Goal: Information Seeking & Learning: Learn about a topic

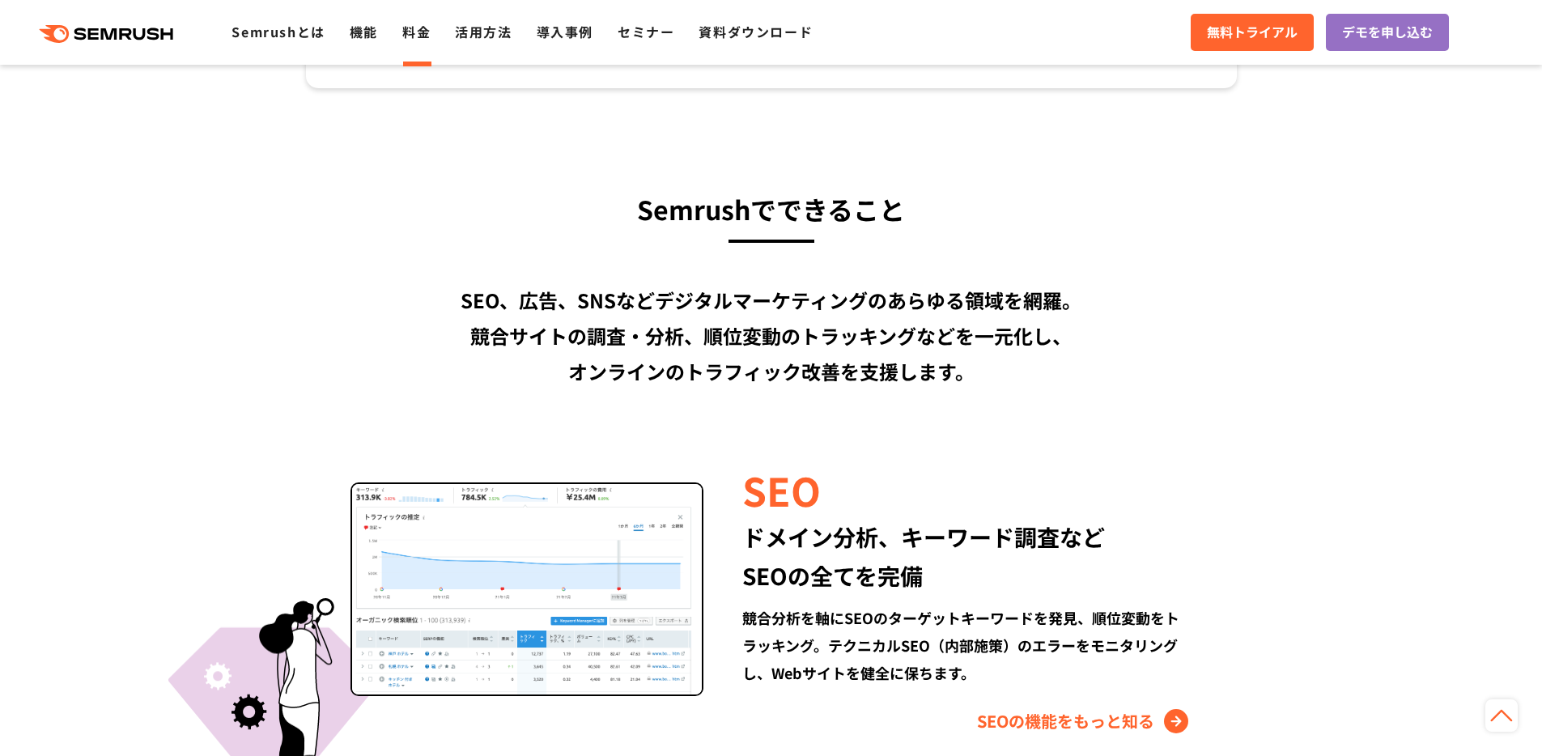
click at [413, 33] on link "料金" at bounding box center [416, 31] width 28 height 19
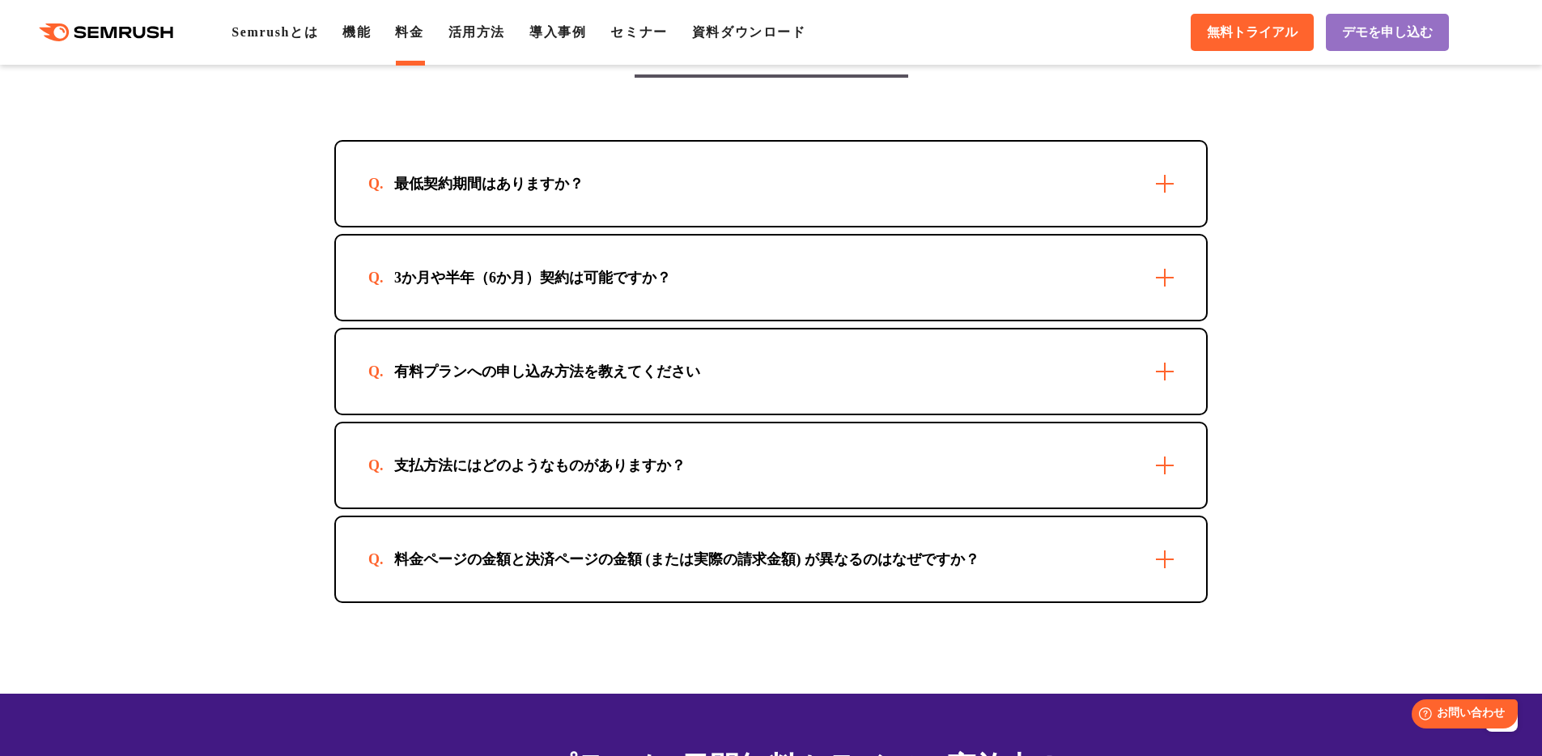
scroll to position [4621, 0]
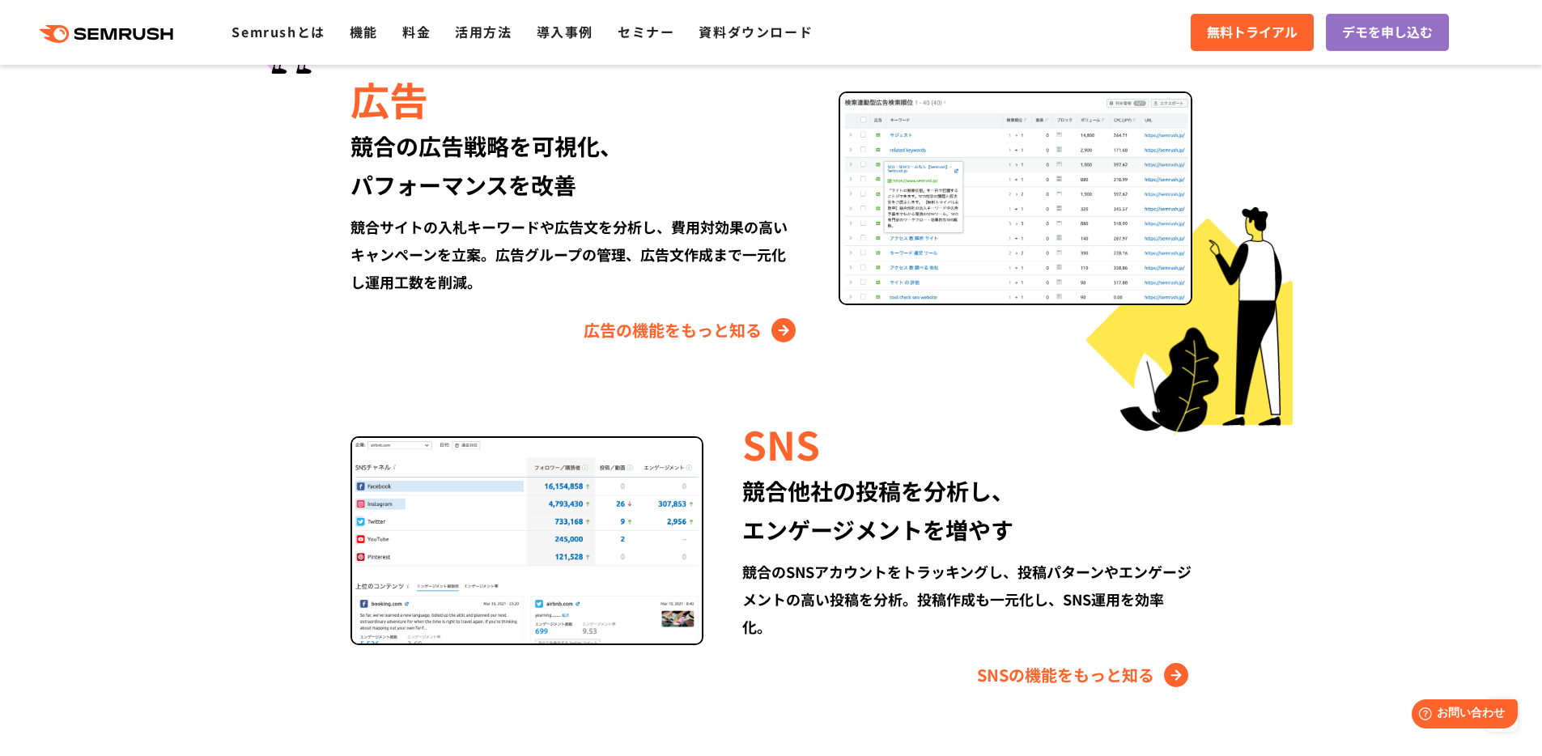
scroll to position [2374, 0]
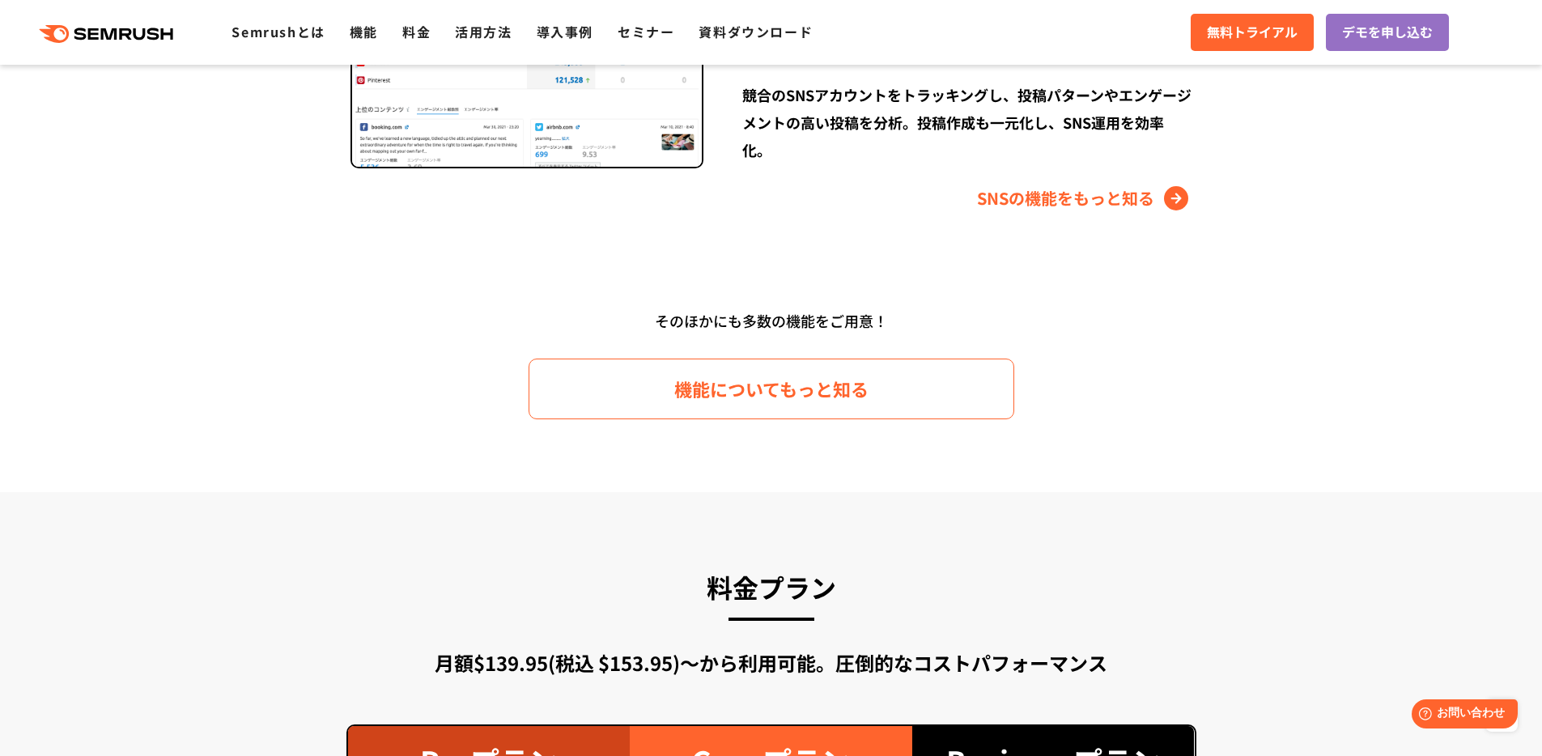
drag, startPoint x: 801, startPoint y: 291, endPoint x: 805, endPoint y: 283, distance: 9.4
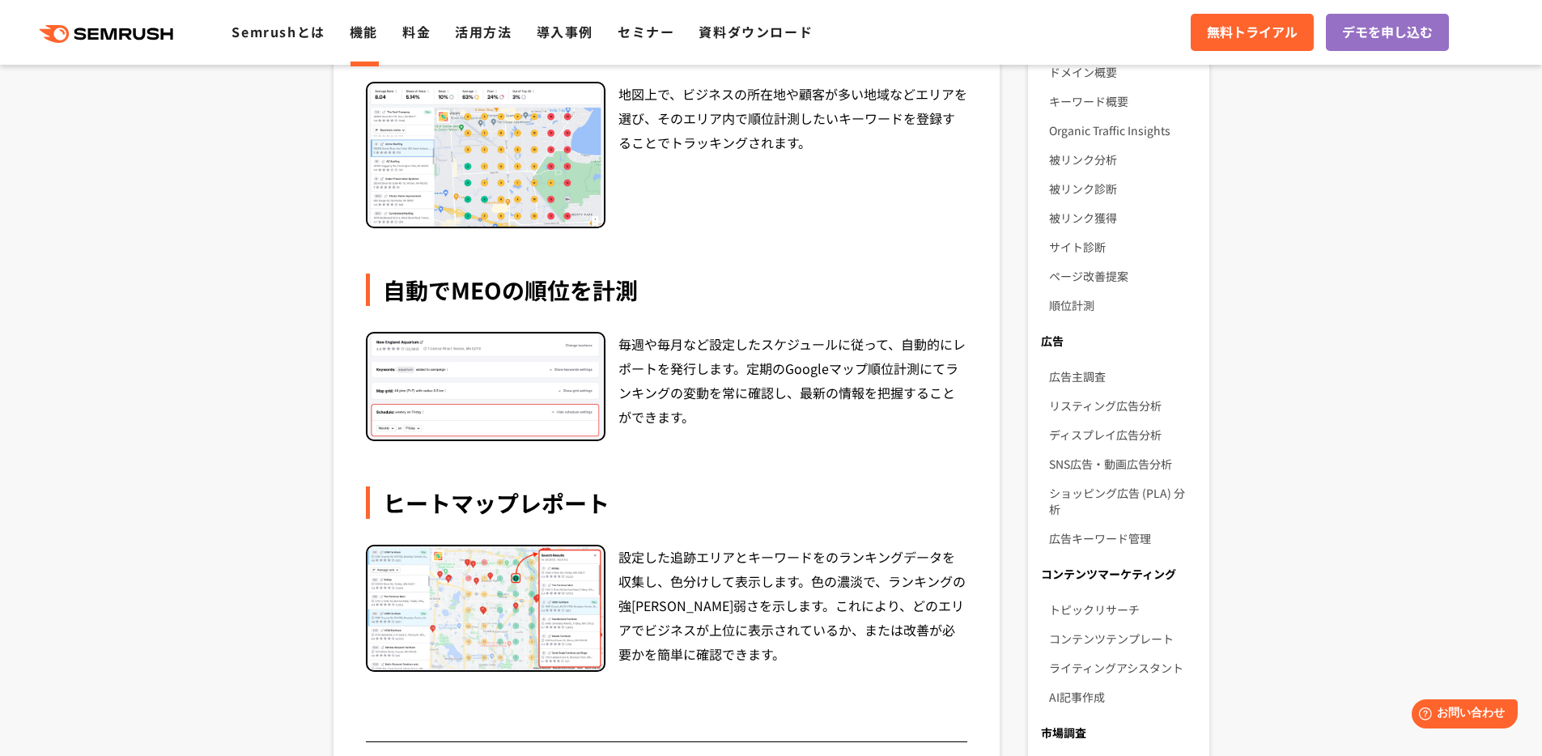
scroll to position [739, 0]
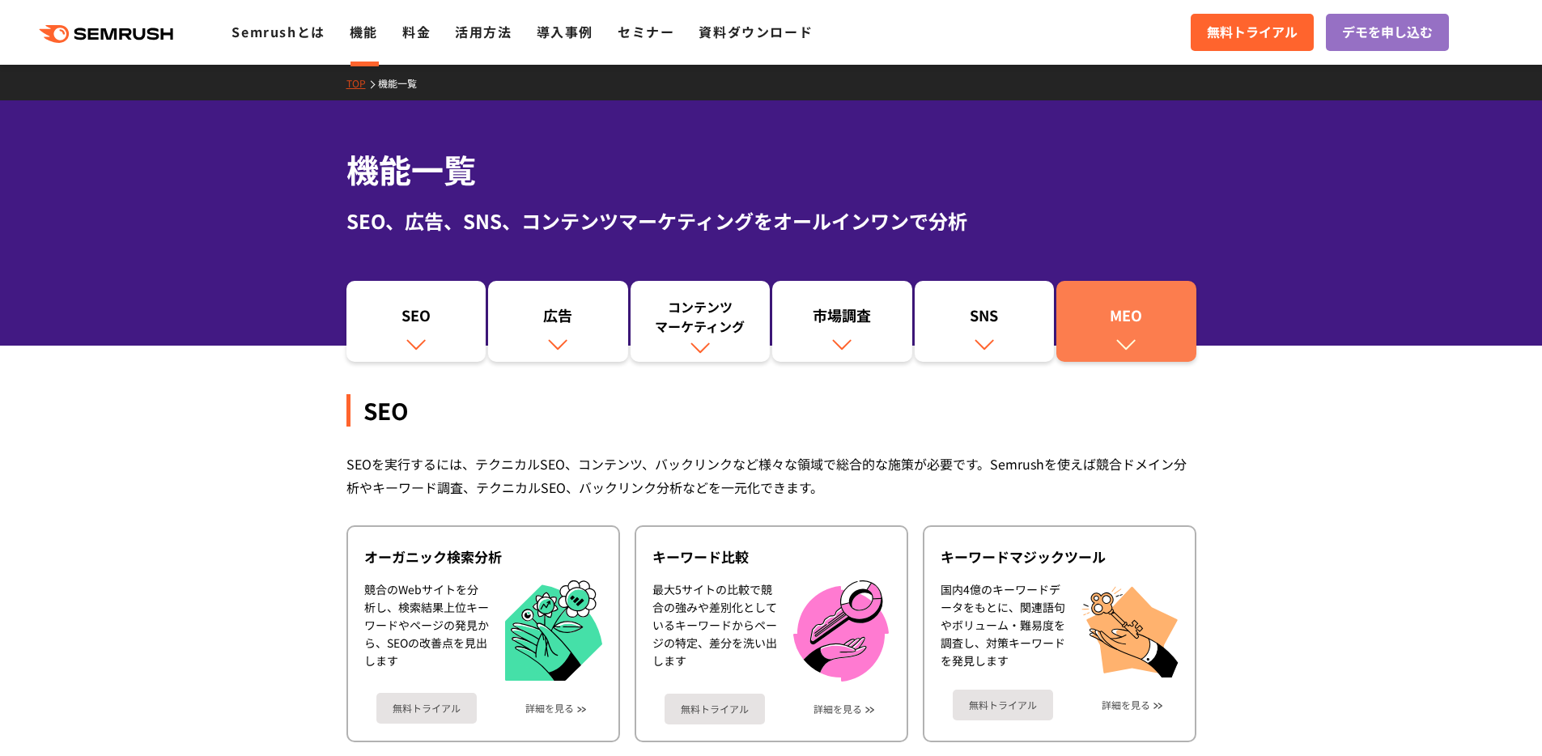
click at [1164, 330] on div "MEO" at bounding box center [1127, 319] width 124 height 28
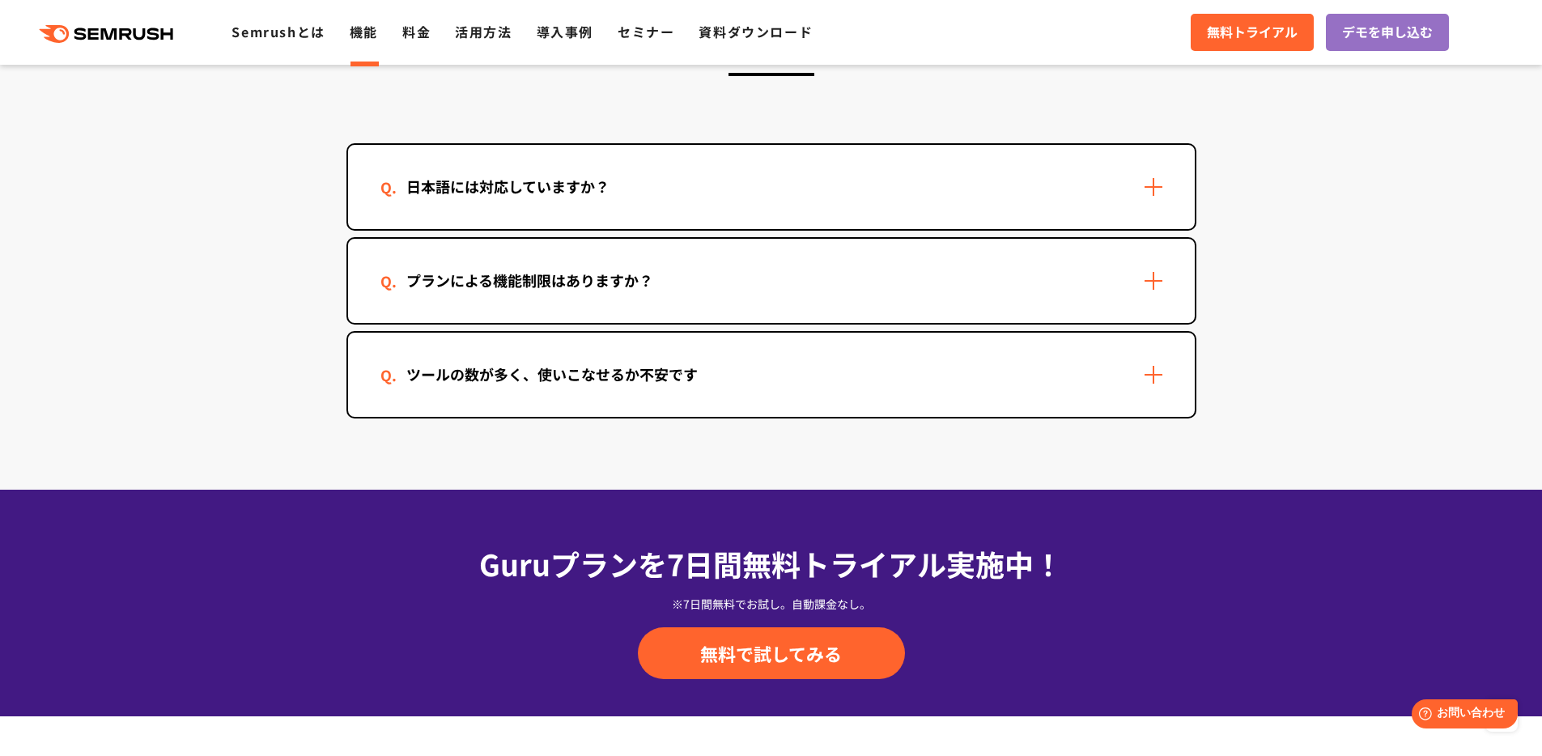
scroll to position [4857, 0]
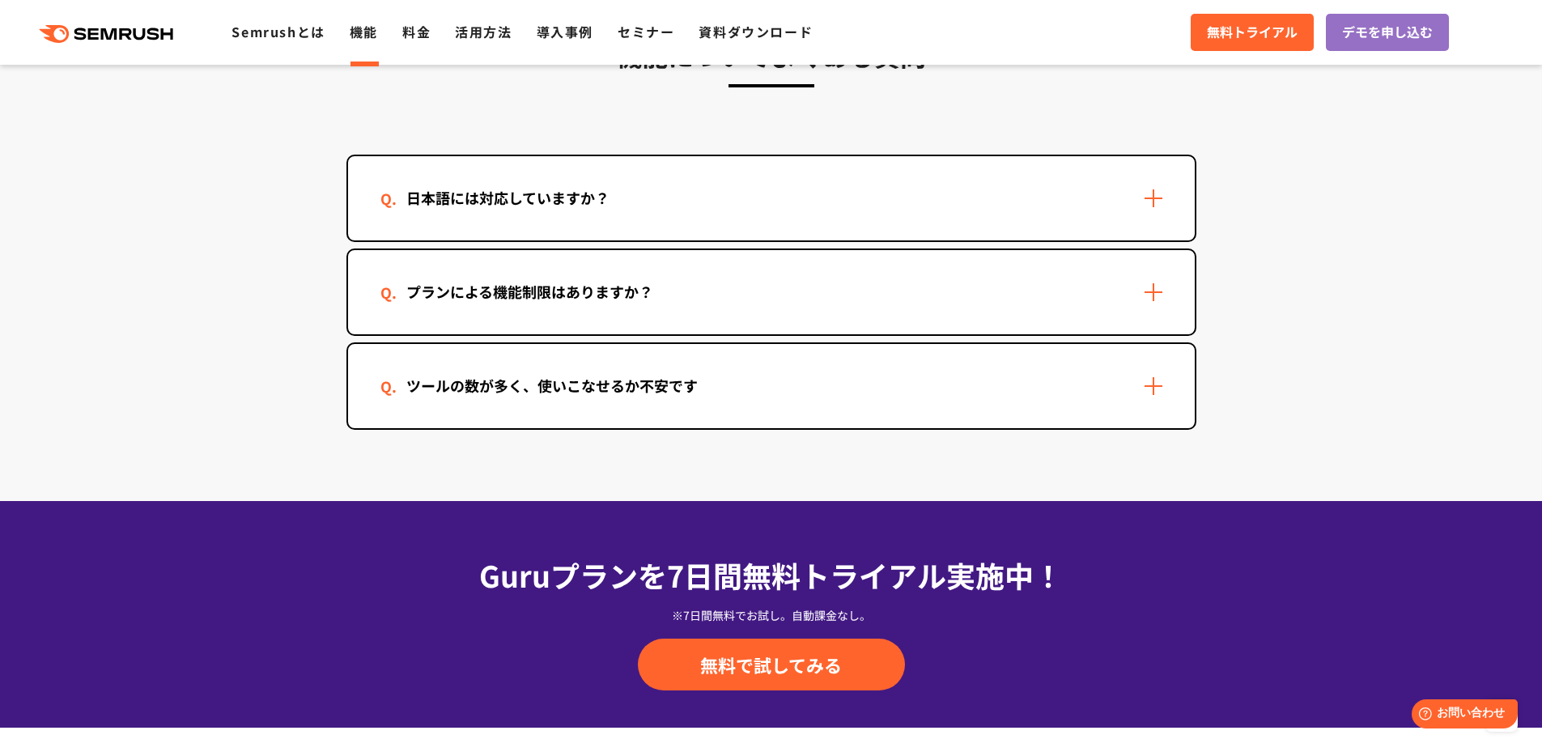
click at [699, 398] on div "ツールの数が多く、使いこなせるか不安です" at bounding box center [771, 386] width 847 height 84
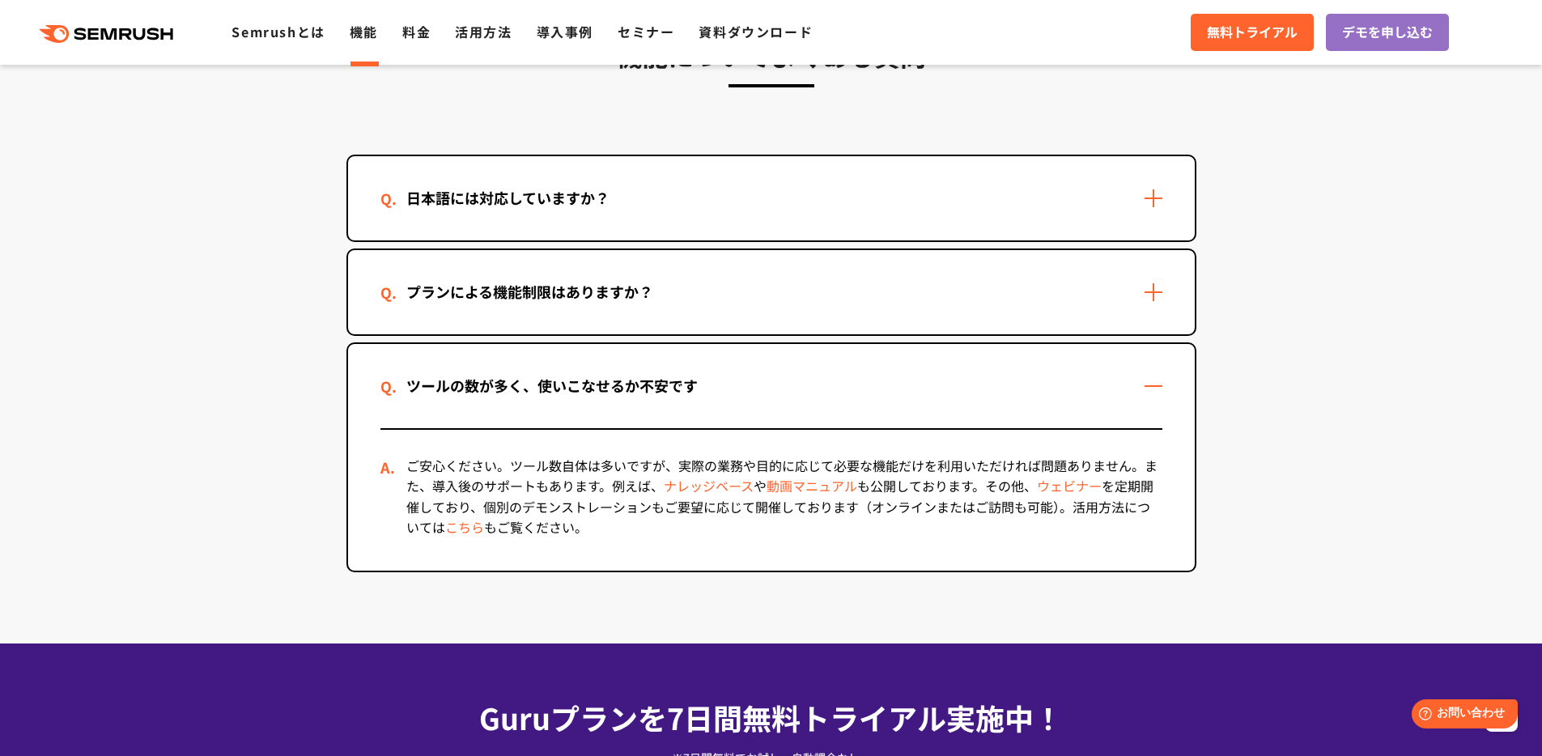
click at [699, 325] on div "プランによる機能制限はありますか？" at bounding box center [771, 292] width 847 height 84
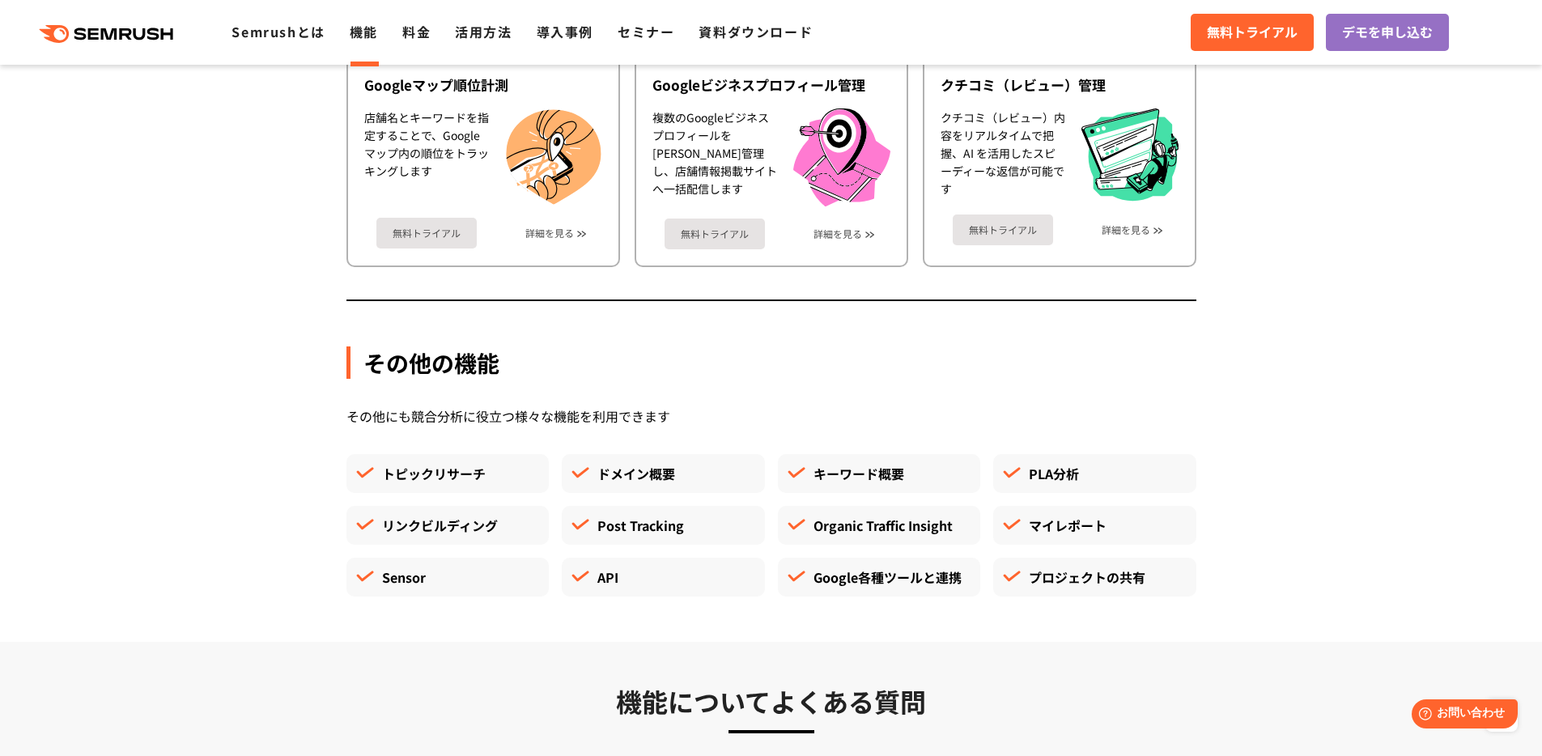
scroll to position [3976, 0]
